Goal: Transaction & Acquisition: Subscribe to service/newsletter

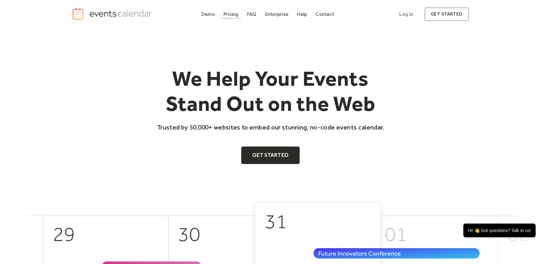
click at [231, 15] on div "Pricing" at bounding box center [230, 13] width 15 height 3
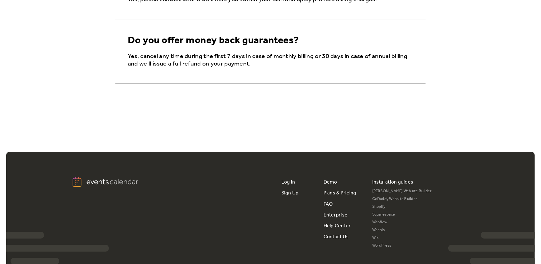
scroll to position [1077, 0]
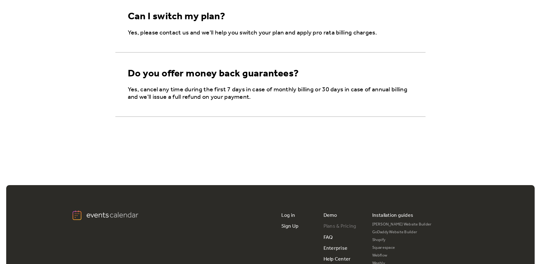
click at [333, 224] on link "Plans & Pricing" at bounding box center [339, 226] width 33 height 11
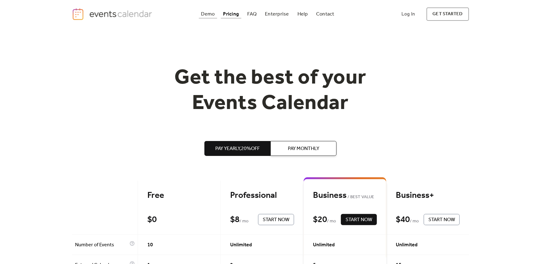
click at [212, 14] on div "Demo" at bounding box center [208, 13] width 14 height 3
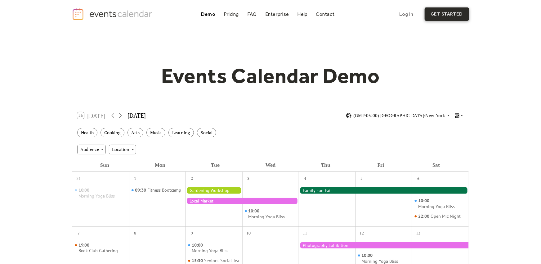
click at [451, 13] on link "get started" at bounding box center [447, 13] width 44 height 13
